Goal: Task Accomplishment & Management: Complete application form

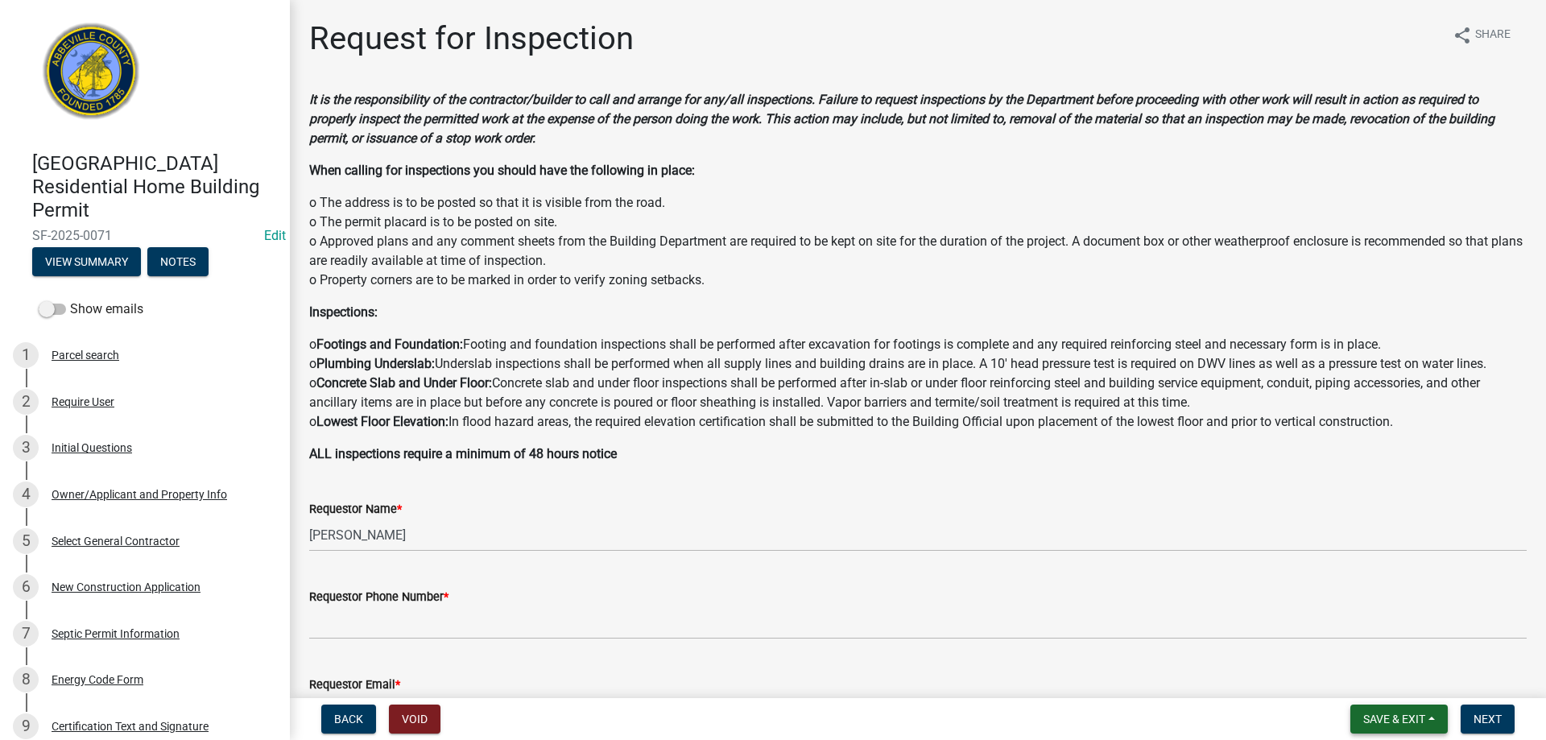
click at [1375, 714] on span "Save & Exit" at bounding box center [1395, 719] width 62 height 13
click at [1414, 672] on button "Save & Exit" at bounding box center [1383, 677] width 129 height 39
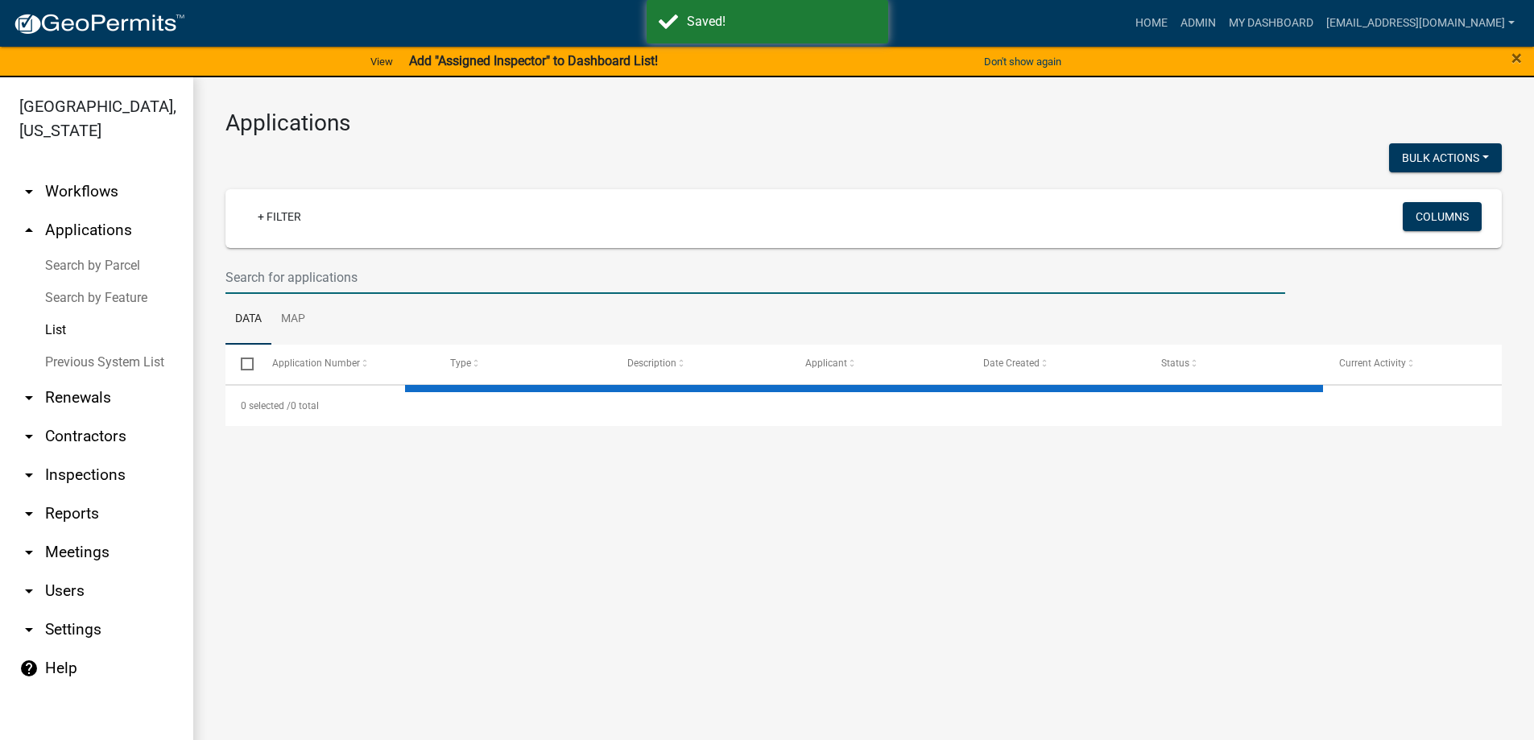
click at [360, 279] on input "text" at bounding box center [756, 277] width 1060 height 33
type input "bp"
select select "3: 100"
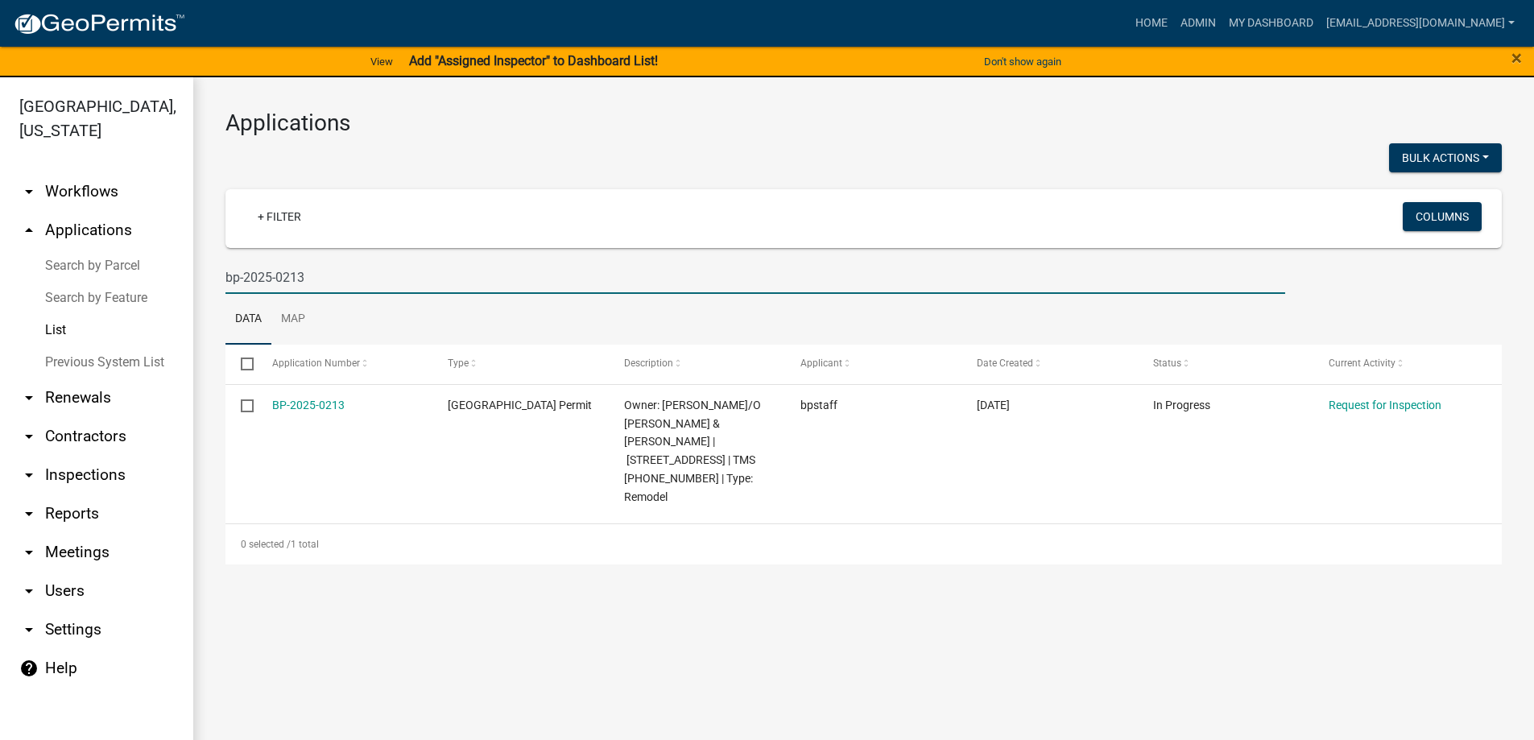
type input "bp-2025-0213"
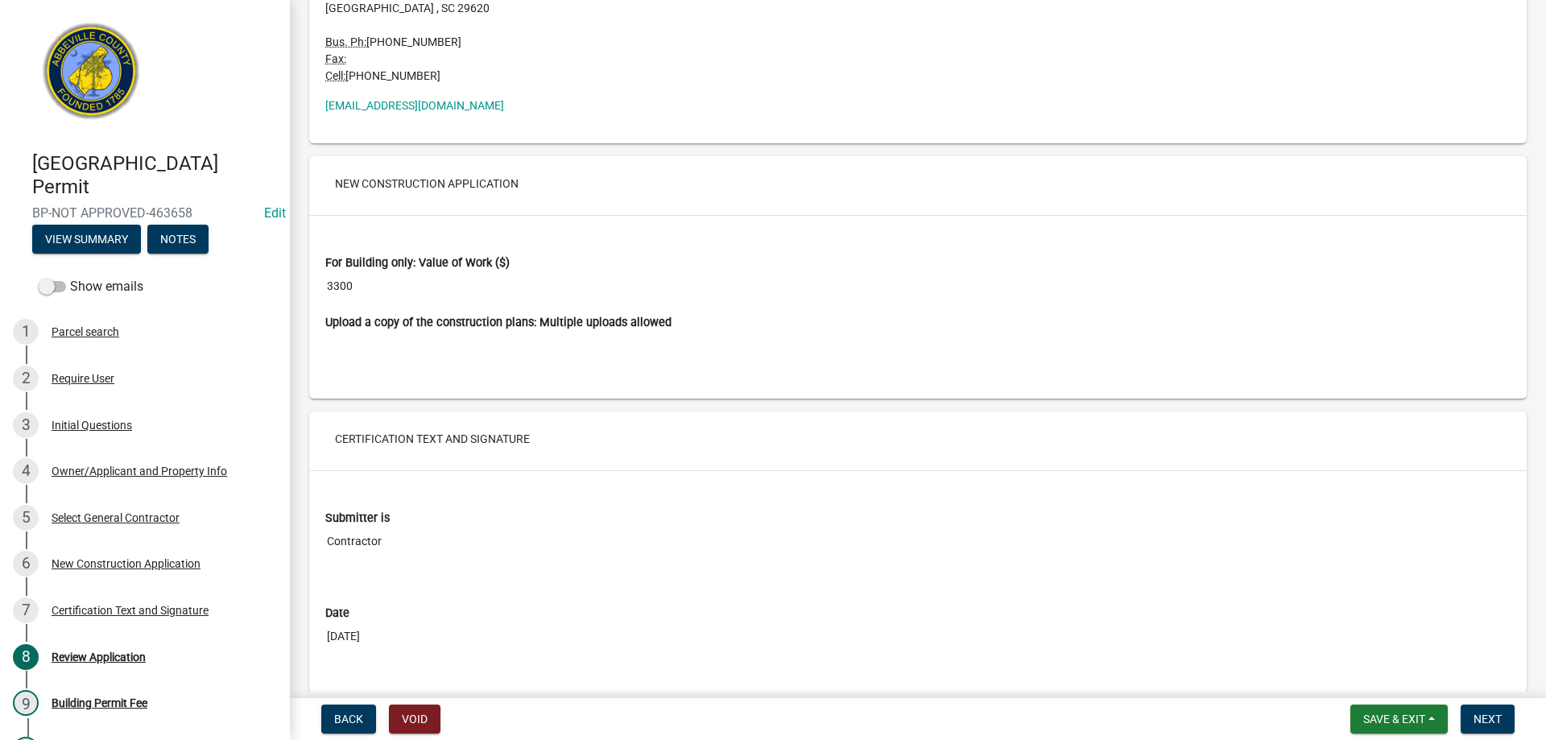
scroll to position [2722, 0]
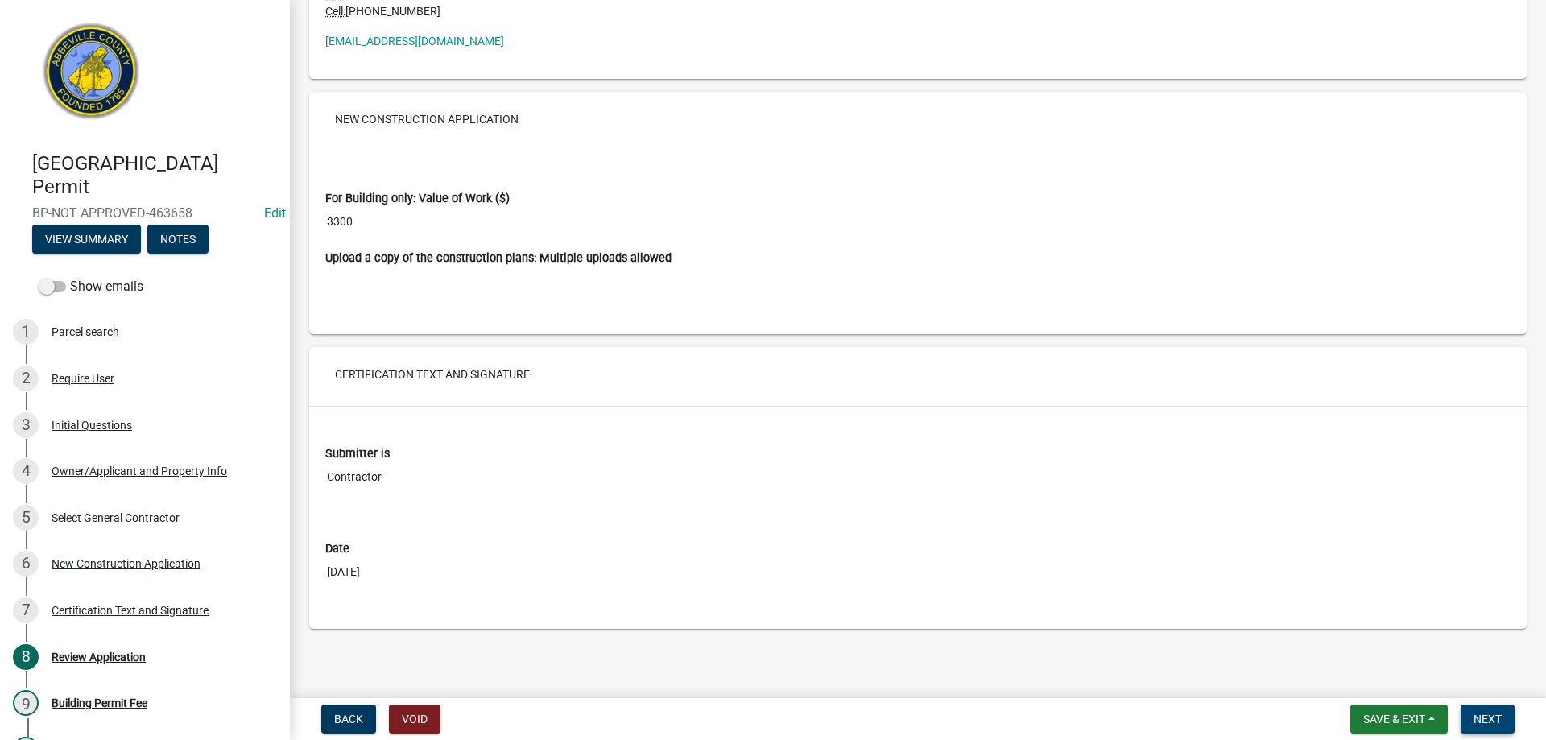
click at [1505, 722] on button "Next" at bounding box center [1488, 719] width 54 height 29
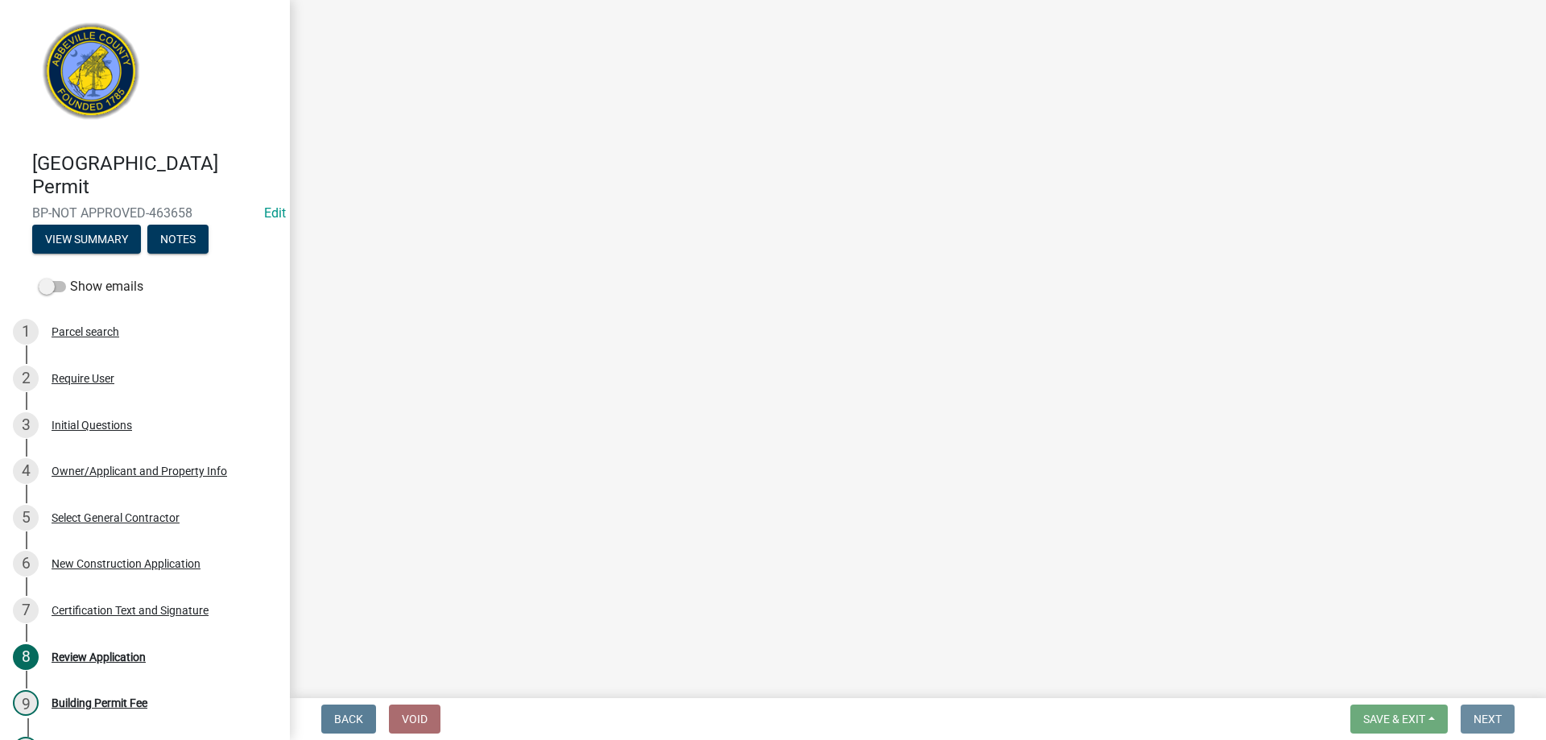
scroll to position [0, 0]
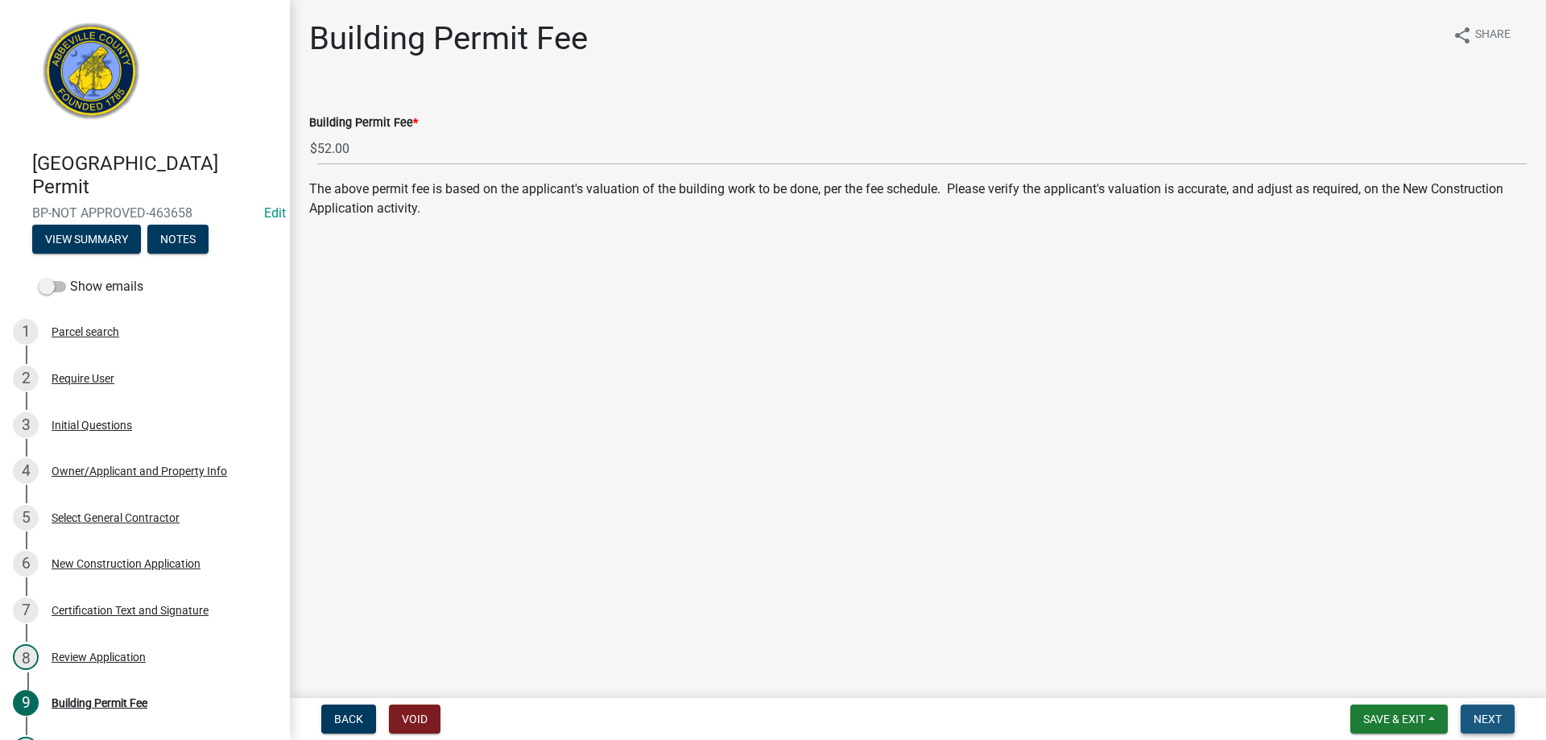
click at [1505, 722] on button "Next" at bounding box center [1488, 719] width 54 height 29
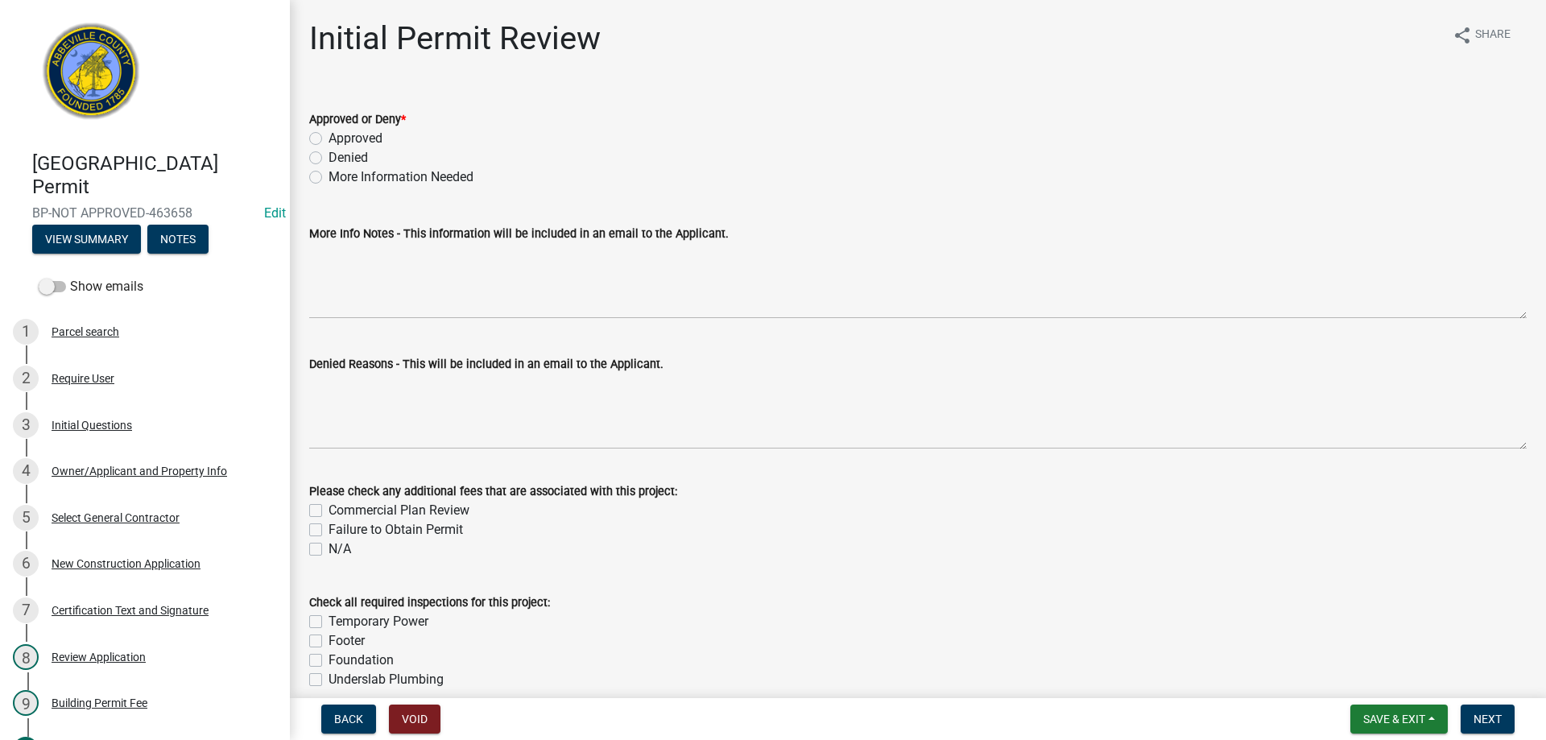
click at [329, 139] on label "Approved" at bounding box center [356, 138] width 54 height 19
click at [329, 139] on input "Approved" at bounding box center [334, 134] width 10 height 10
radio input "true"
click at [1488, 707] on button "Next" at bounding box center [1488, 719] width 54 height 29
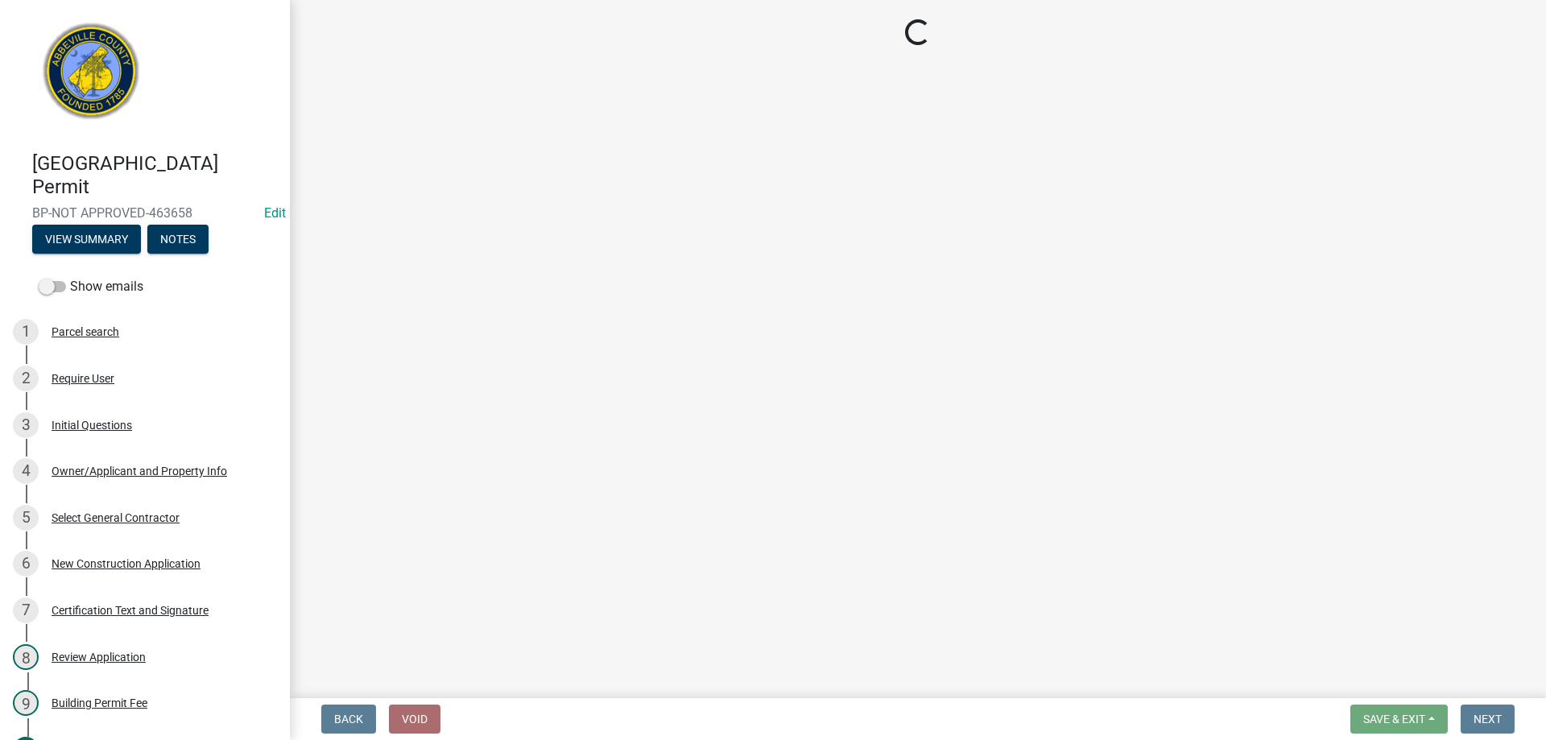
select select "3: 3"
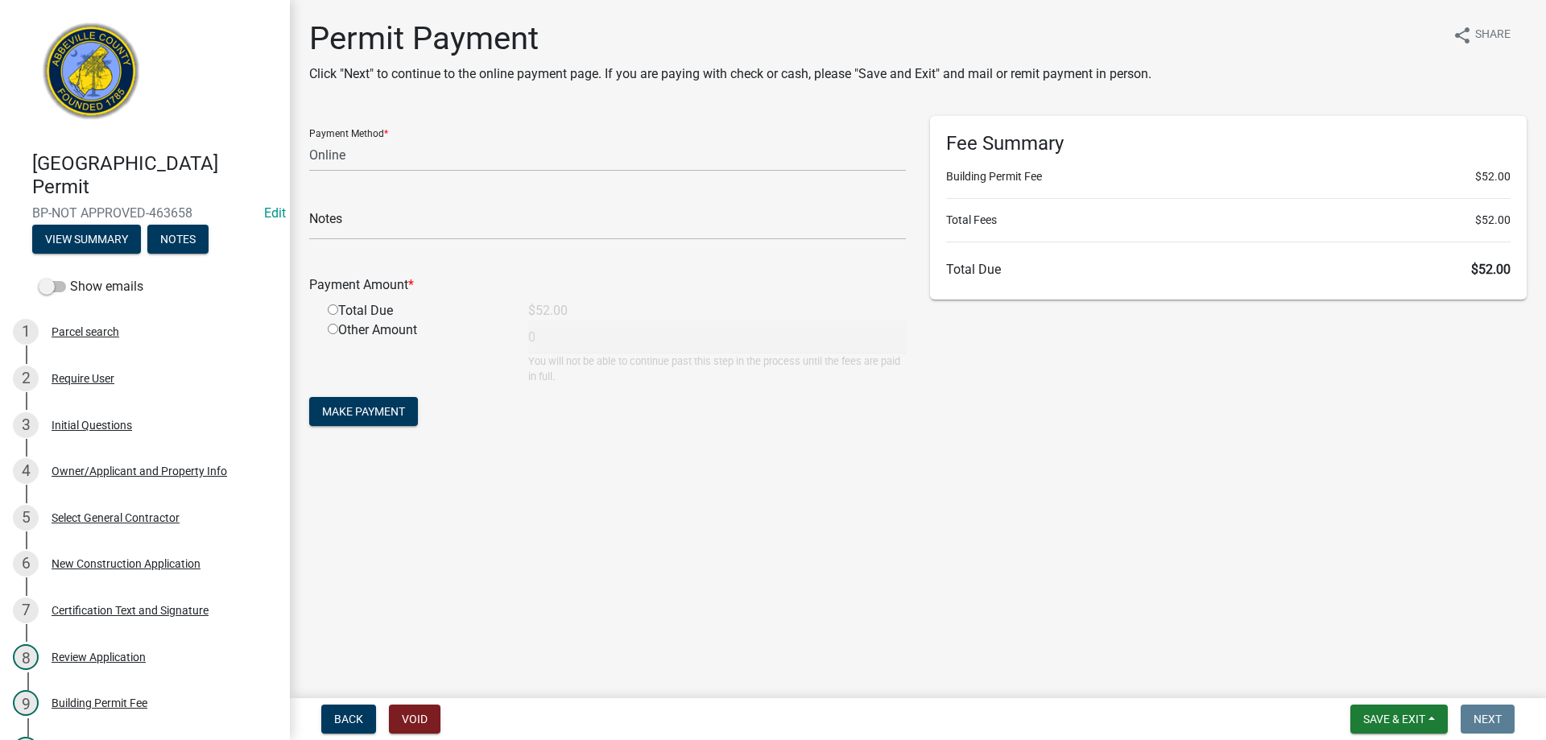
click at [1392, 734] on nav "Back Void Save & Exit Save Save & Exit Next" at bounding box center [918, 719] width 1256 height 42
click at [1389, 726] on button "Save & Exit" at bounding box center [1399, 719] width 97 height 29
click at [1378, 682] on button "Save & Exit" at bounding box center [1383, 677] width 129 height 39
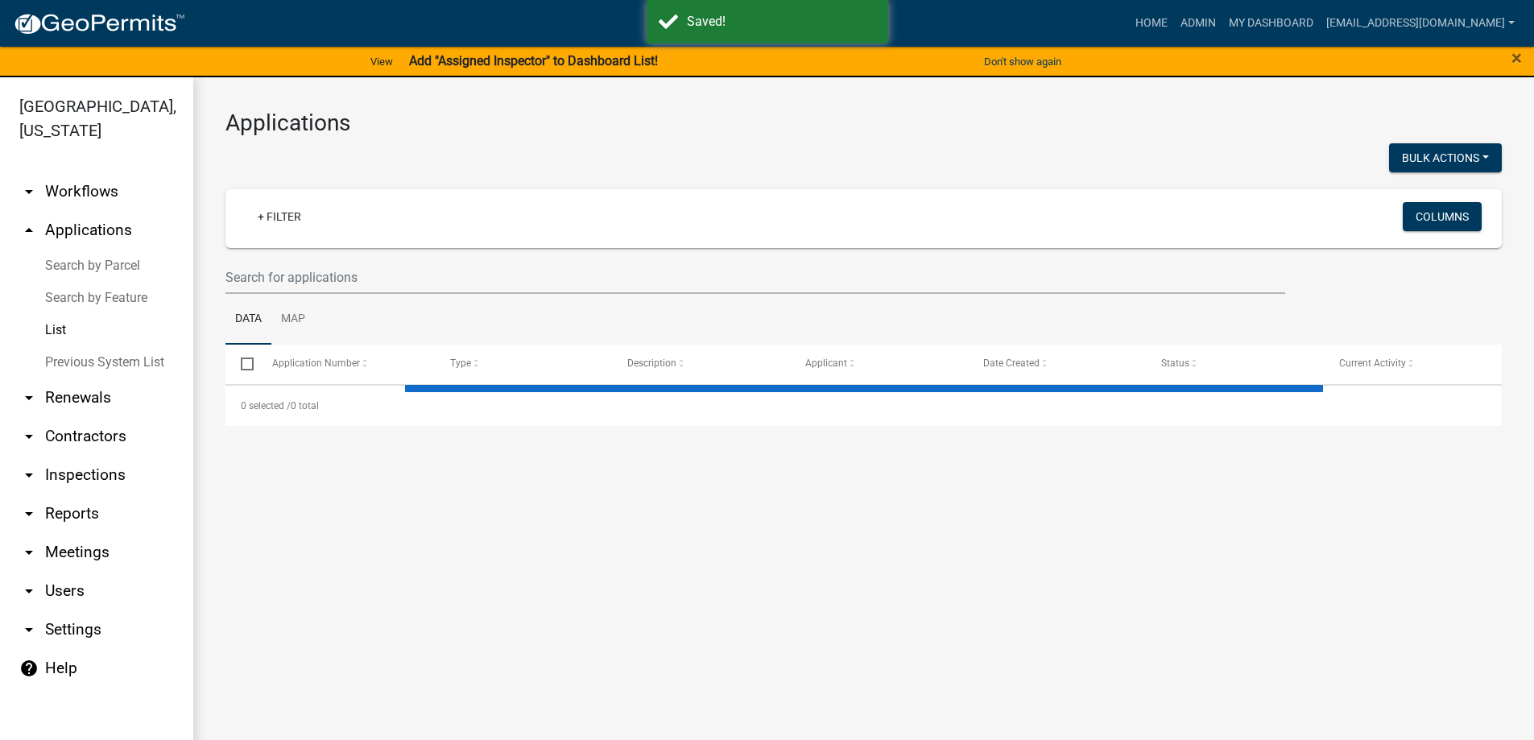
select select "3: 100"
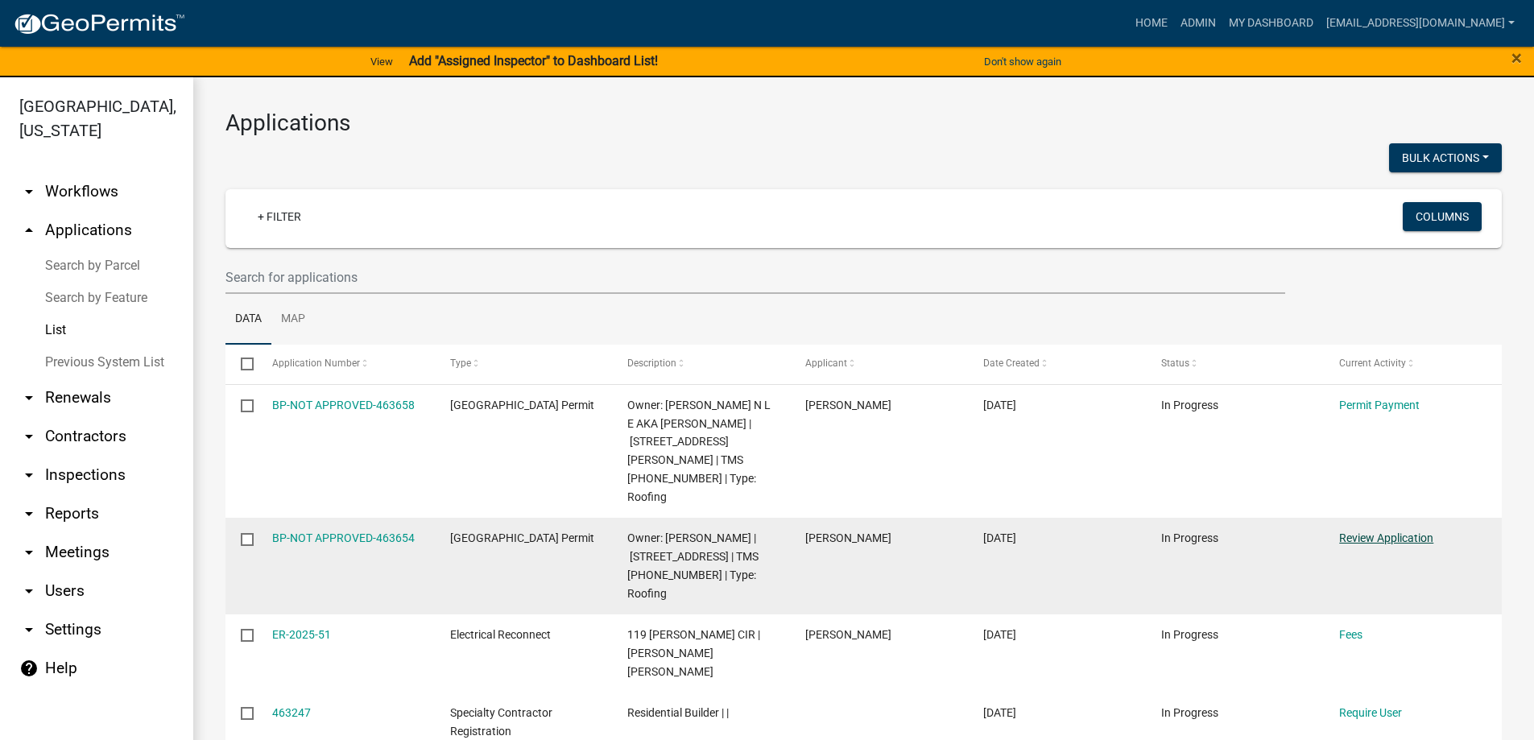
click at [1401, 532] on link "Review Application" at bounding box center [1386, 538] width 94 height 13
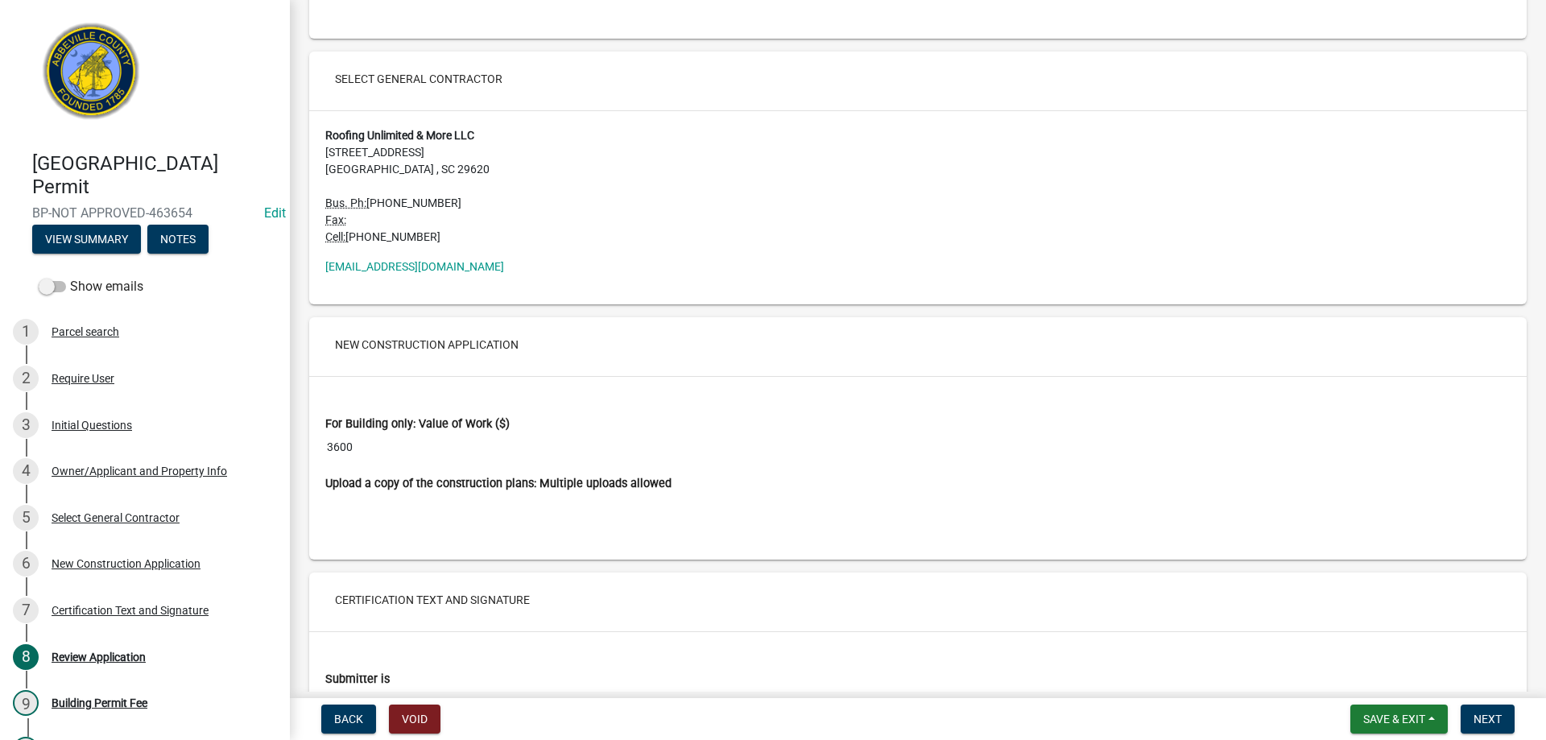
scroll to position [2642, 0]
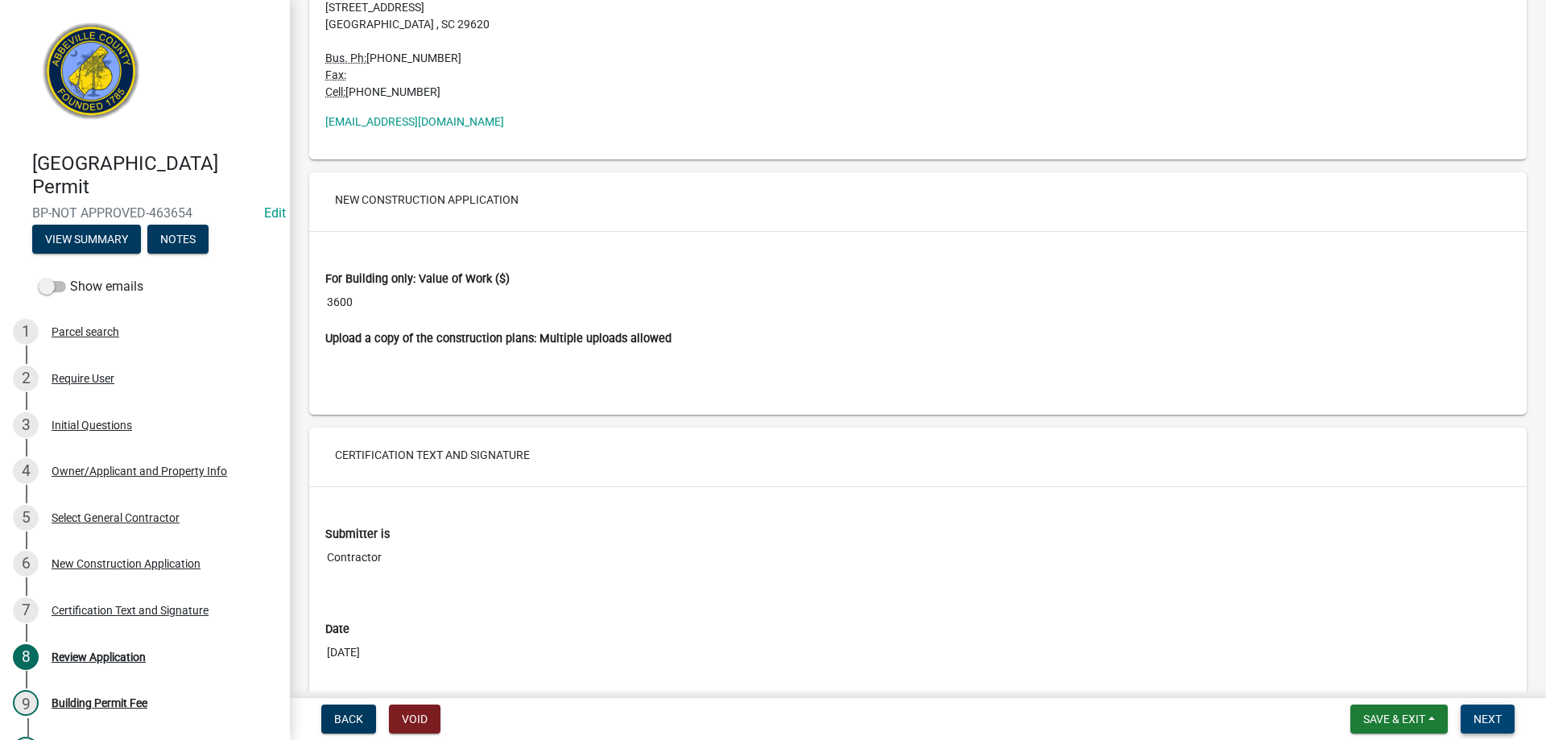
click at [1491, 709] on button "Next" at bounding box center [1488, 719] width 54 height 29
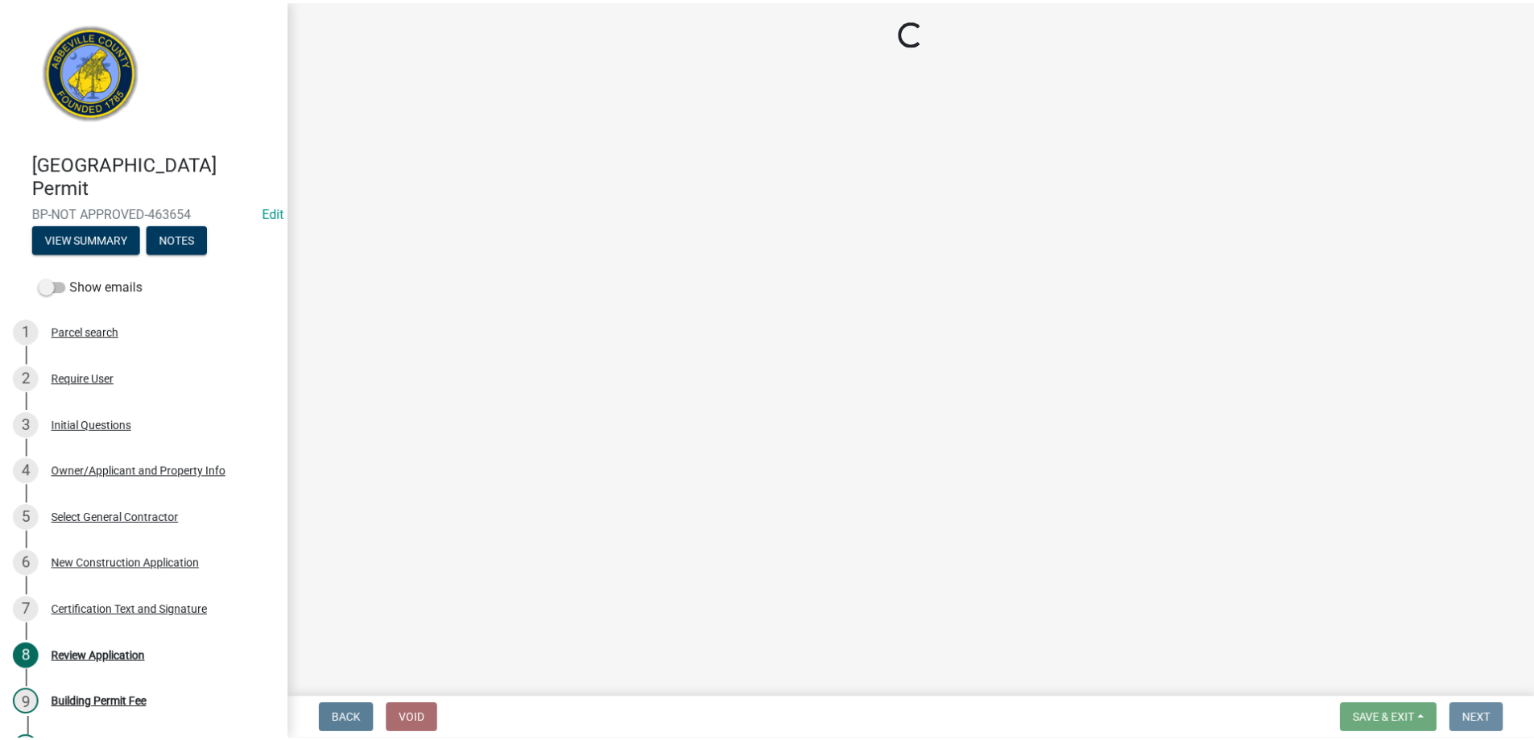
scroll to position [0, 0]
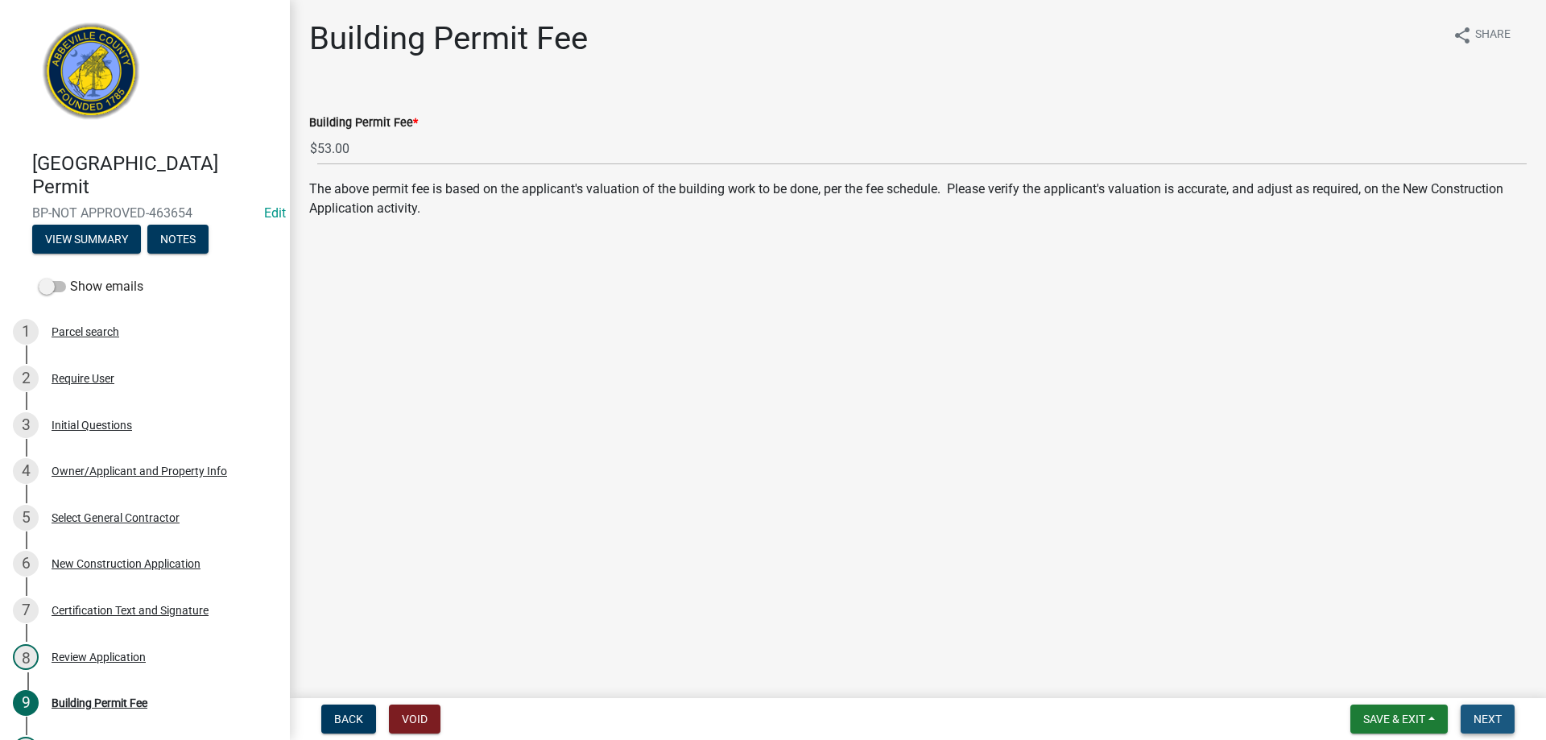
click at [1506, 724] on button "Next" at bounding box center [1488, 719] width 54 height 29
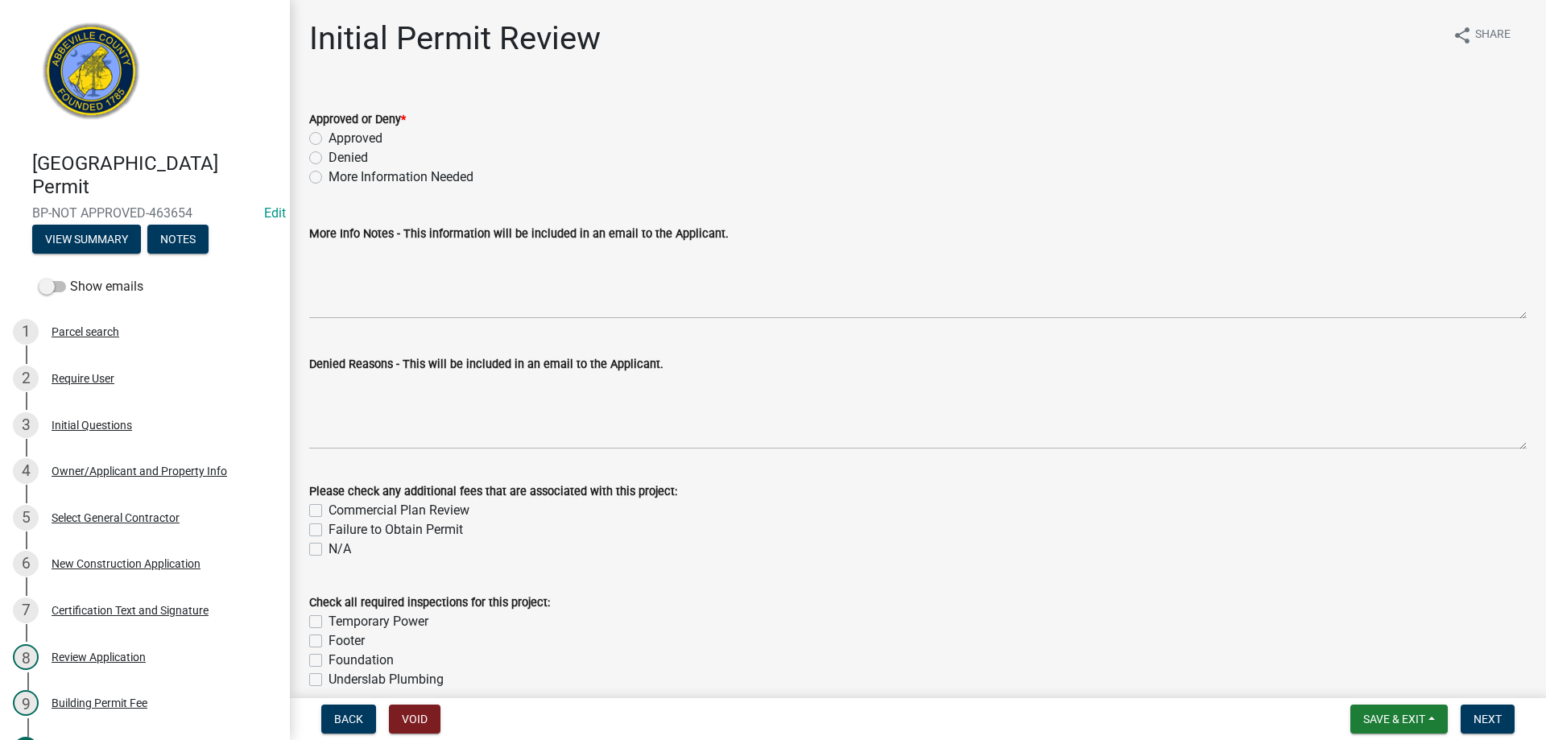
click at [329, 134] on label "Approved" at bounding box center [356, 138] width 54 height 19
click at [329, 134] on input "Approved" at bounding box center [334, 134] width 10 height 10
radio input "true"
click at [1465, 724] on button "Next" at bounding box center [1488, 719] width 54 height 29
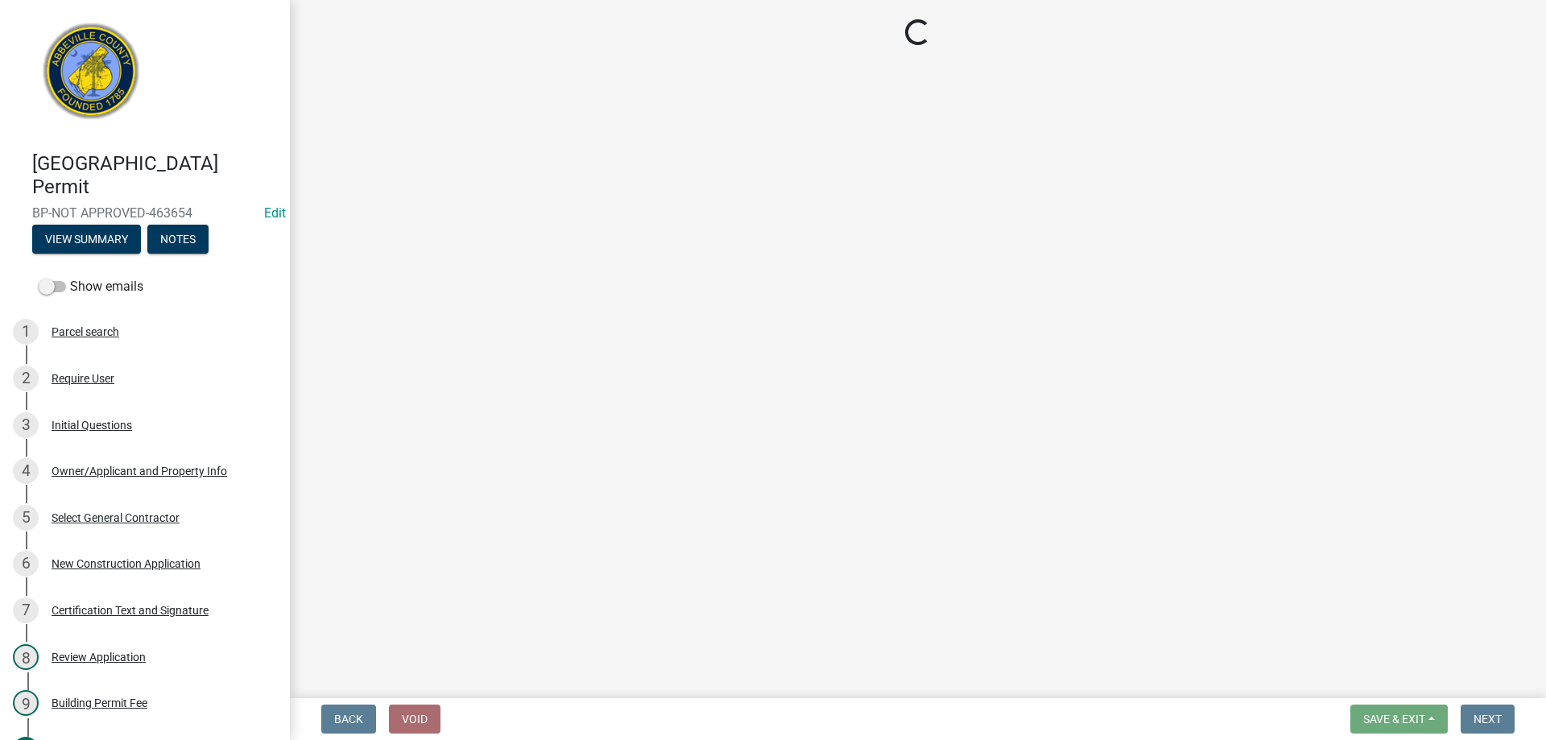
select select "3: 3"
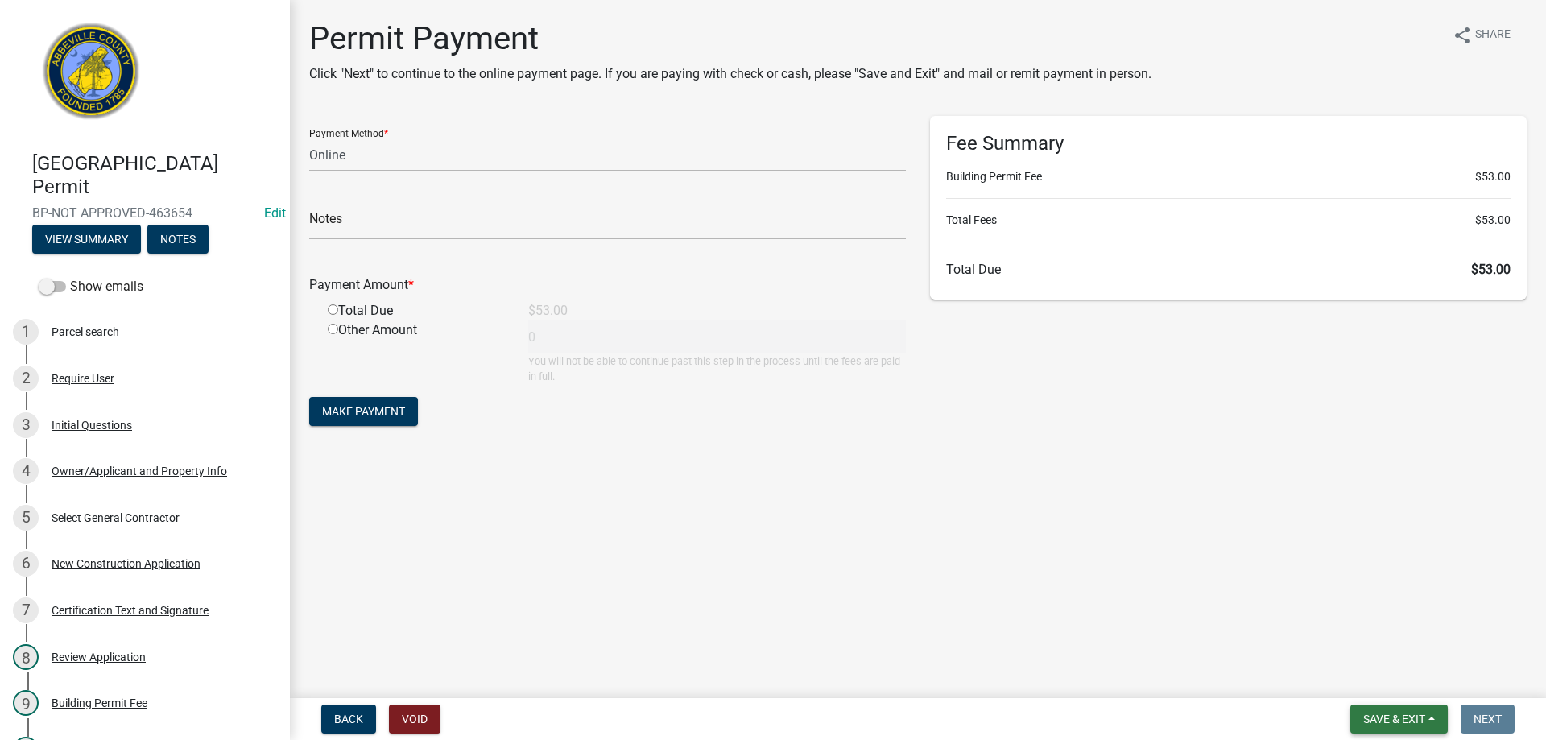
click at [1380, 722] on span "Save & Exit" at bounding box center [1395, 719] width 62 height 13
click at [1372, 675] on button "Save & Exit" at bounding box center [1383, 677] width 129 height 39
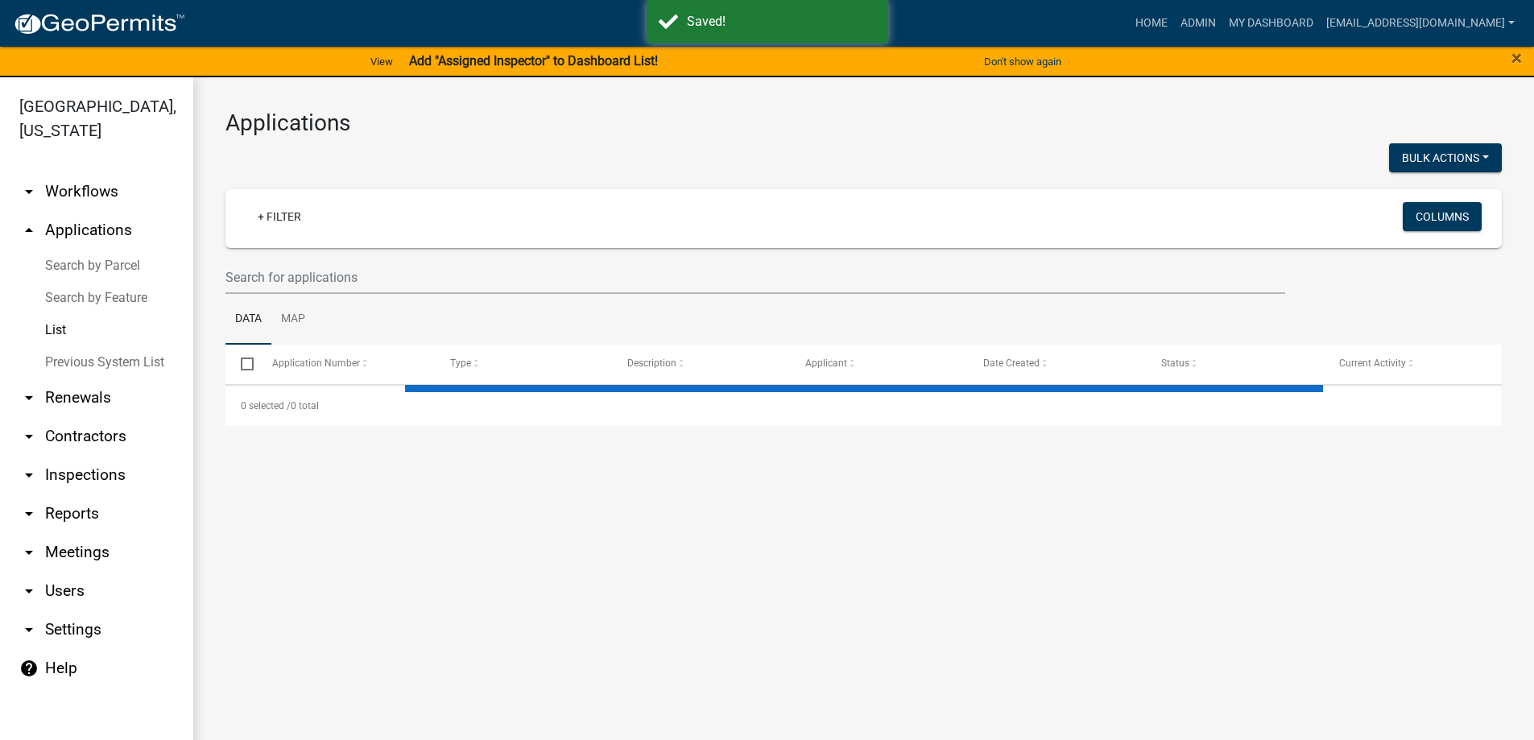
select select "3: 100"
